Goal: Task Accomplishment & Management: Use online tool/utility

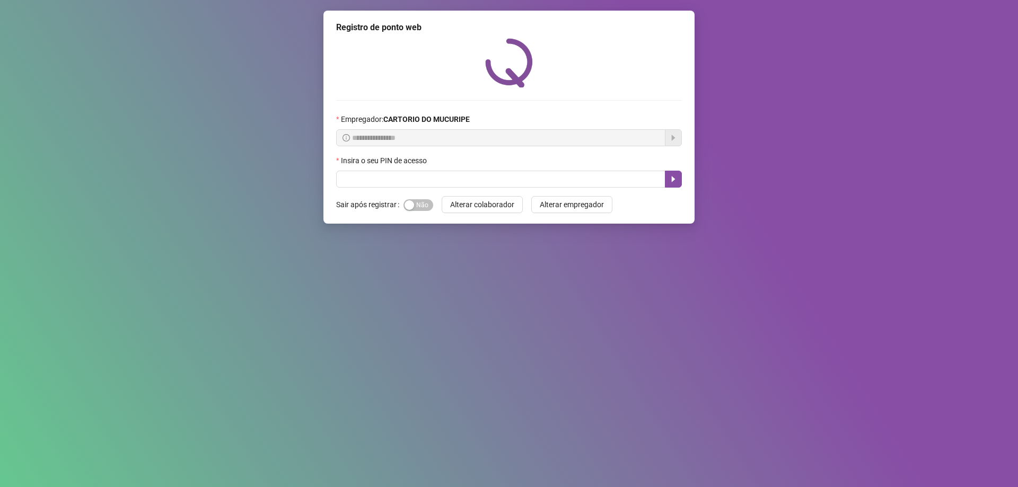
click at [436, 188] on div "**********" at bounding box center [508, 117] width 371 height 213
click at [437, 186] on input "text" at bounding box center [500, 179] width 329 height 17
type input "*****"
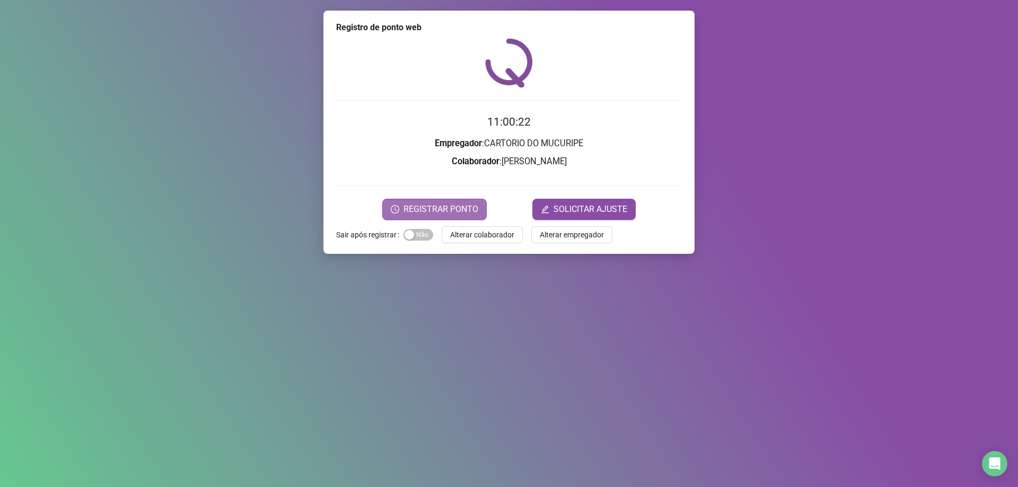
click at [446, 211] on span "REGISTRAR PONTO" at bounding box center [441, 209] width 75 height 13
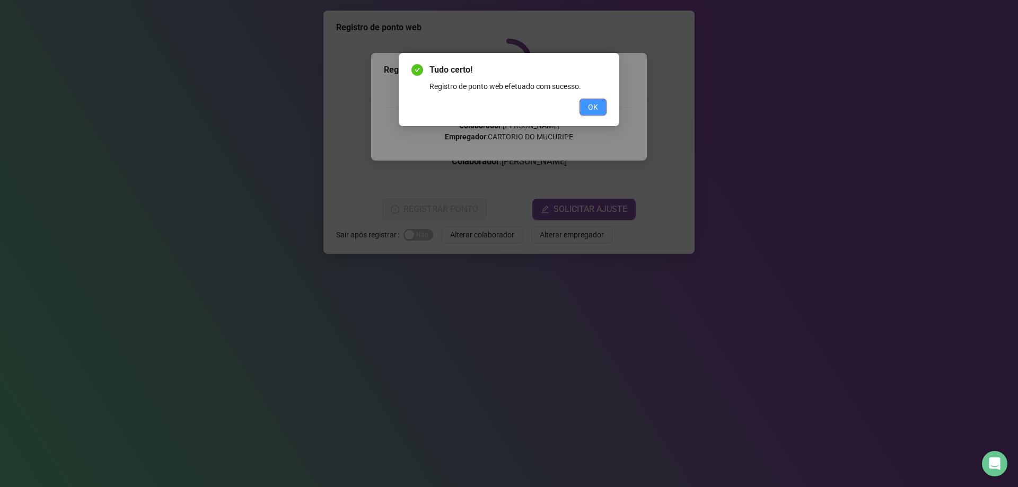
click at [591, 106] on span "OK" at bounding box center [593, 107] width 10 height 12
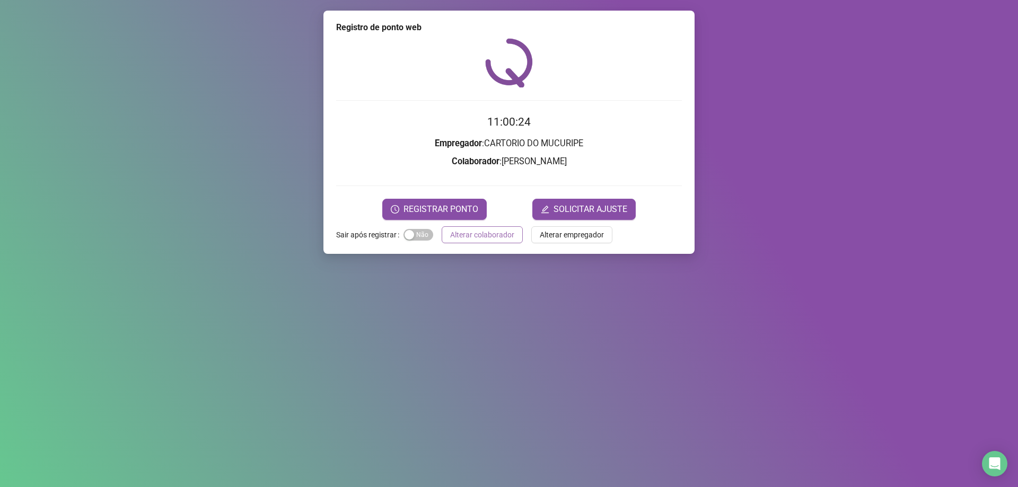
click at [490, 239] on span "Alterar colaborador" at bounding box center [482, 235] width 64 height 12
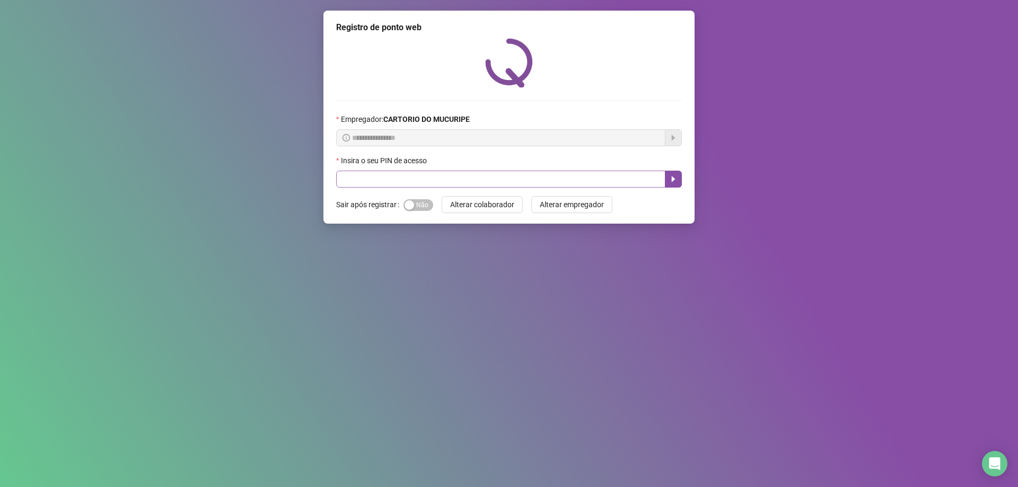
drag, startPoint x: 461, startPoint y: 169, endPoint x: 458, endPoint y: 179, distance: 10.7
click at [458, 179] on div "Insira o seu PIN de acesso" at bounding box center [509, 171] width 346 height 33
click at [458, 179] on input "text" at bounding box center [500, 179] width 329 height 17
type input "*****"
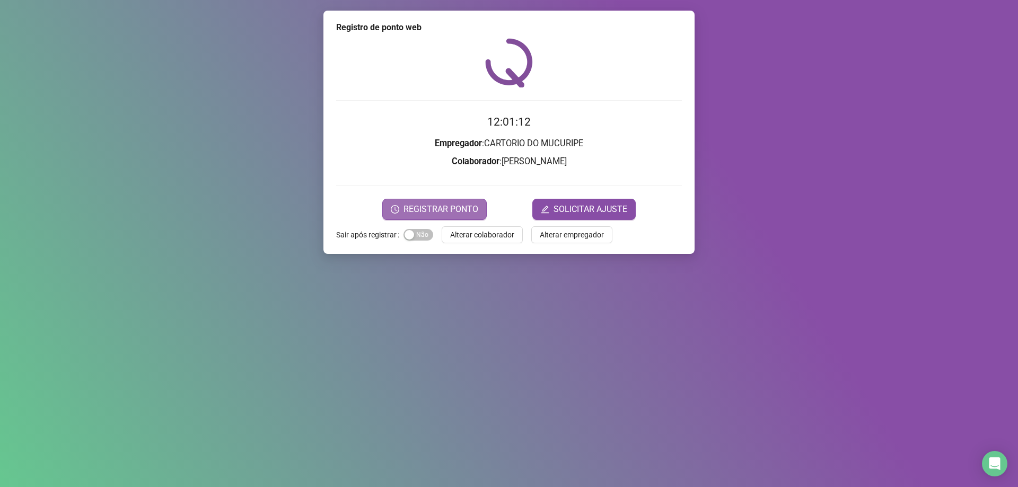
click at [452, 206] on span "REGISTRAR PONTO" at bounding box center [441, 209] width 75 height 13
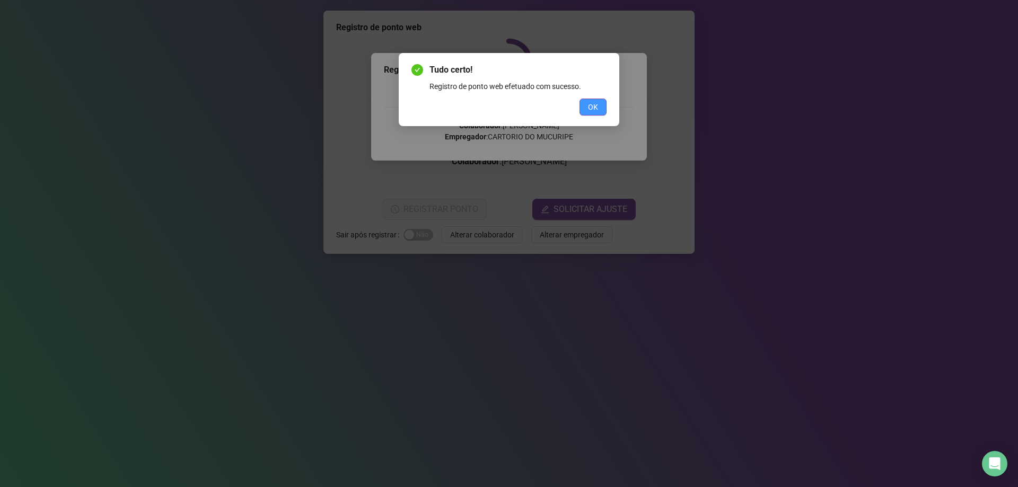
click at [598, 103] on button "OK" at bounding box center [593, 107] width 27 height 17
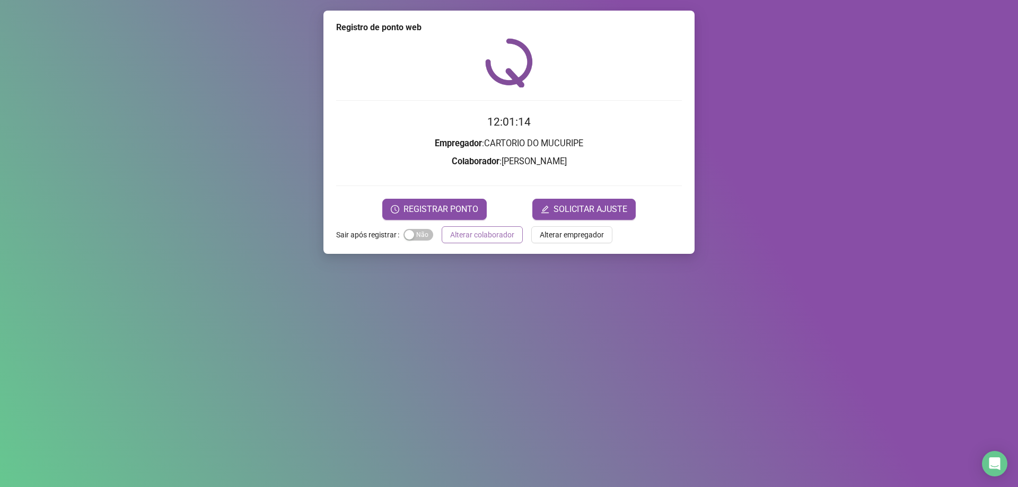
click at [480, 238] on span "Alterar colaborador" at bounding box center [482, 235] width 64 height 12
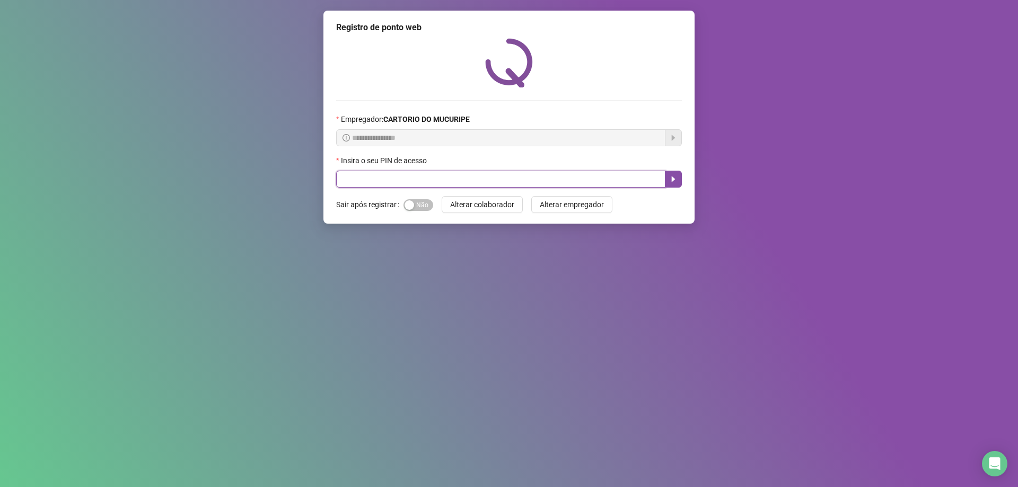
click at [375, 178] on input "text" at bounding box center [500, 179] width 329 height 17
type input "*****"
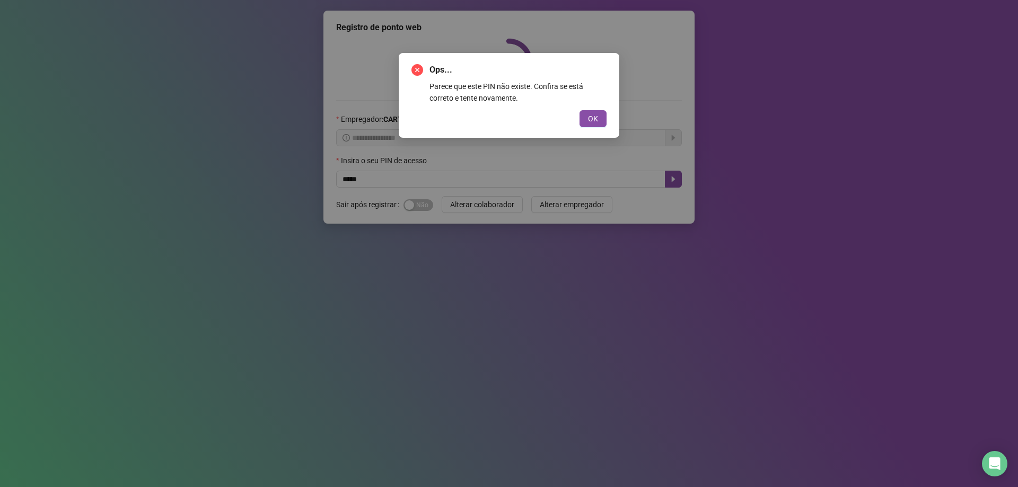
click at [371, 174] on div "Ops... Parece que este PIN não existe. Confira se está correto e tente novament…" at bounding box center [509, 243] width 1018 height 487
click at [487, 201] on div "Ops... Parece que este PIN não existe. Confira se está correto e tente novament…" at bounding box center [509, 243] width 1018 height 487
click at [476, 207] on div "Ops... Parece que este PIN não existe. Confira se está correto e tente novament…" at bounding box center [509, 243] width 1018 height 487
drag, startPoint x: 475, startPoint y: 199, endPoint x: 498, endPoint y: 229, distance: 37.8
click at [475, 220] on div "Ops... Parece que este PIN não existe. Confira se está correto e tente novament…" at bounding box center [509, 243] width 1018 height 487
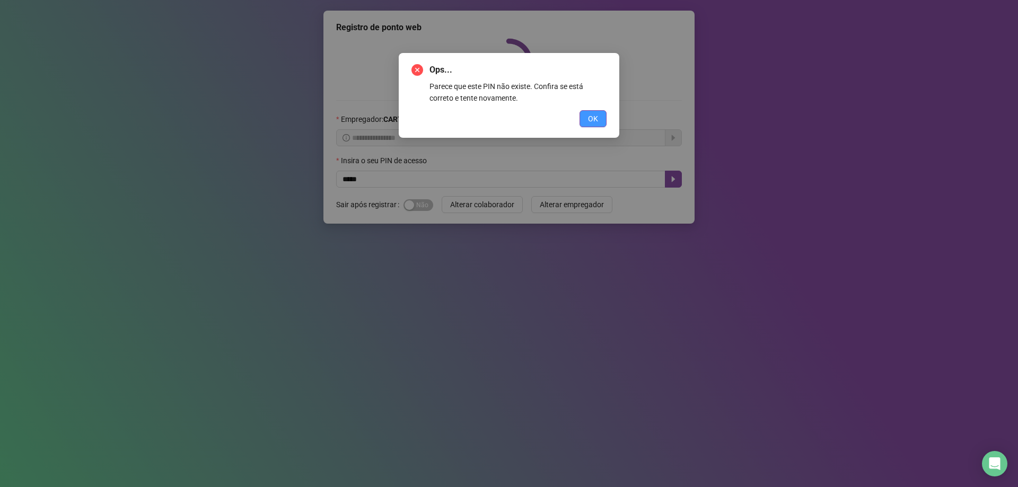
click at [590, 112] on button "OK" at bounding box center [593, 118] width 27 height 17
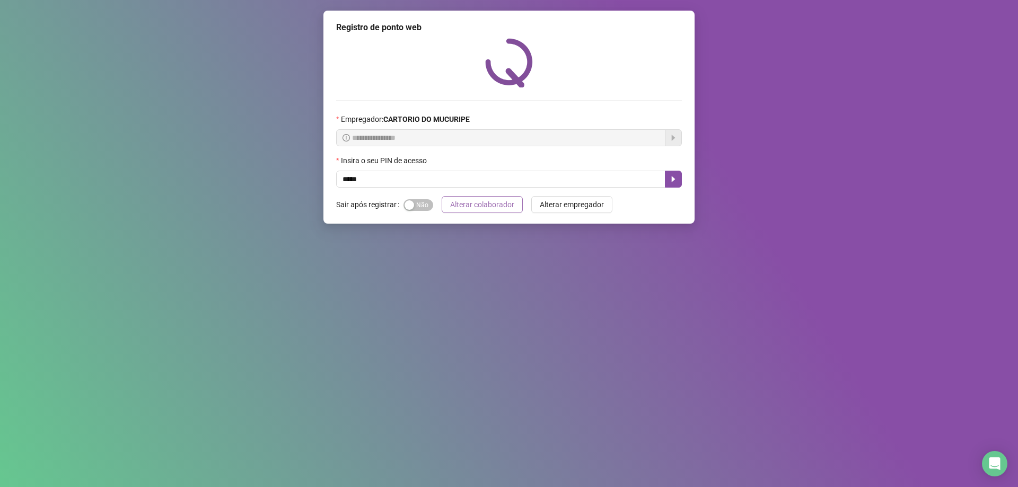
click at [454, 205] on span "Alterar colaborador" at bounding box center [482, 205] width 64 height 12
